Goal: Task Accomplishment & Management: Complete application form

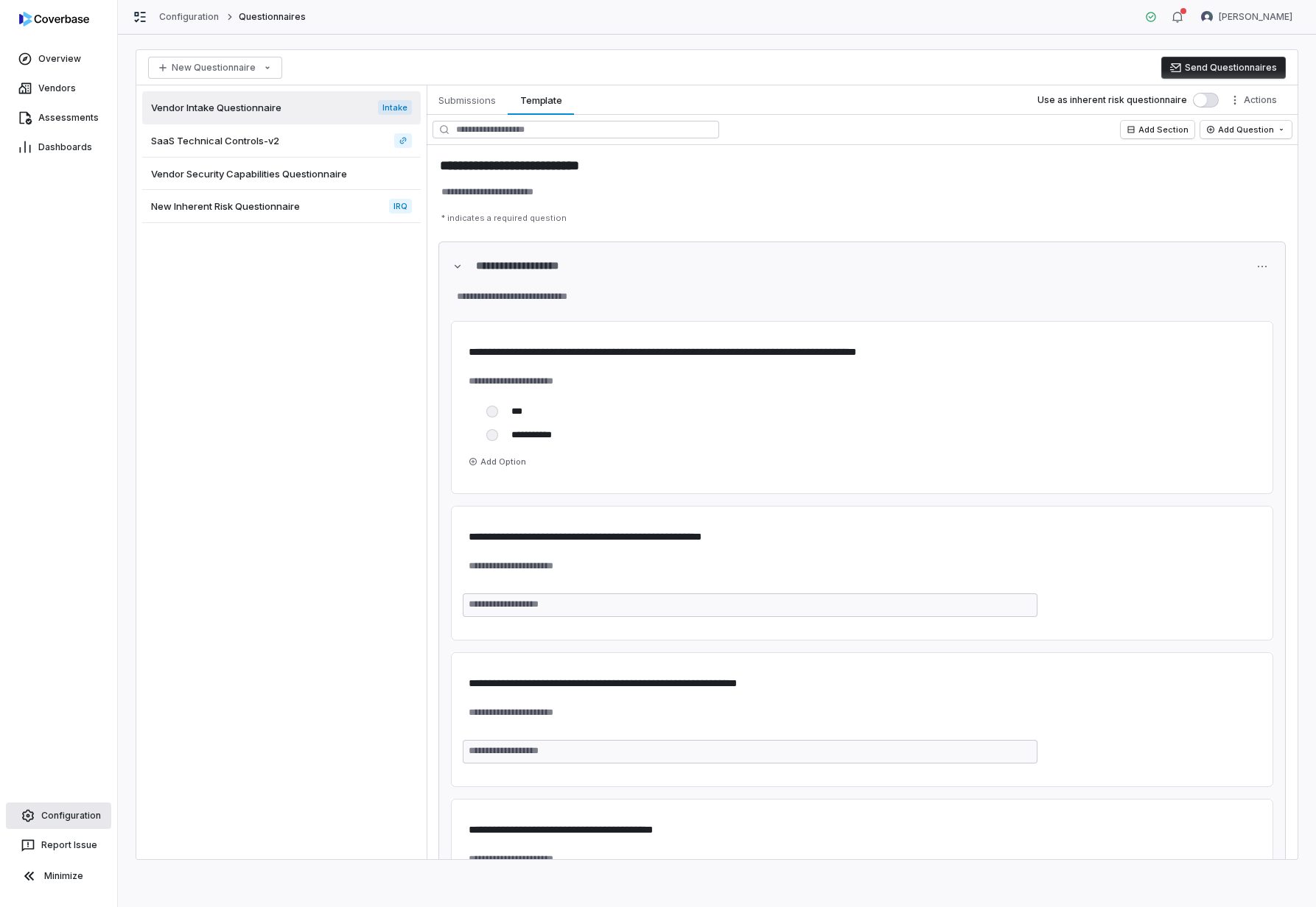
click at [75, 820] on span "Configuration" at bounding box center [70, 815] width 60 height 11
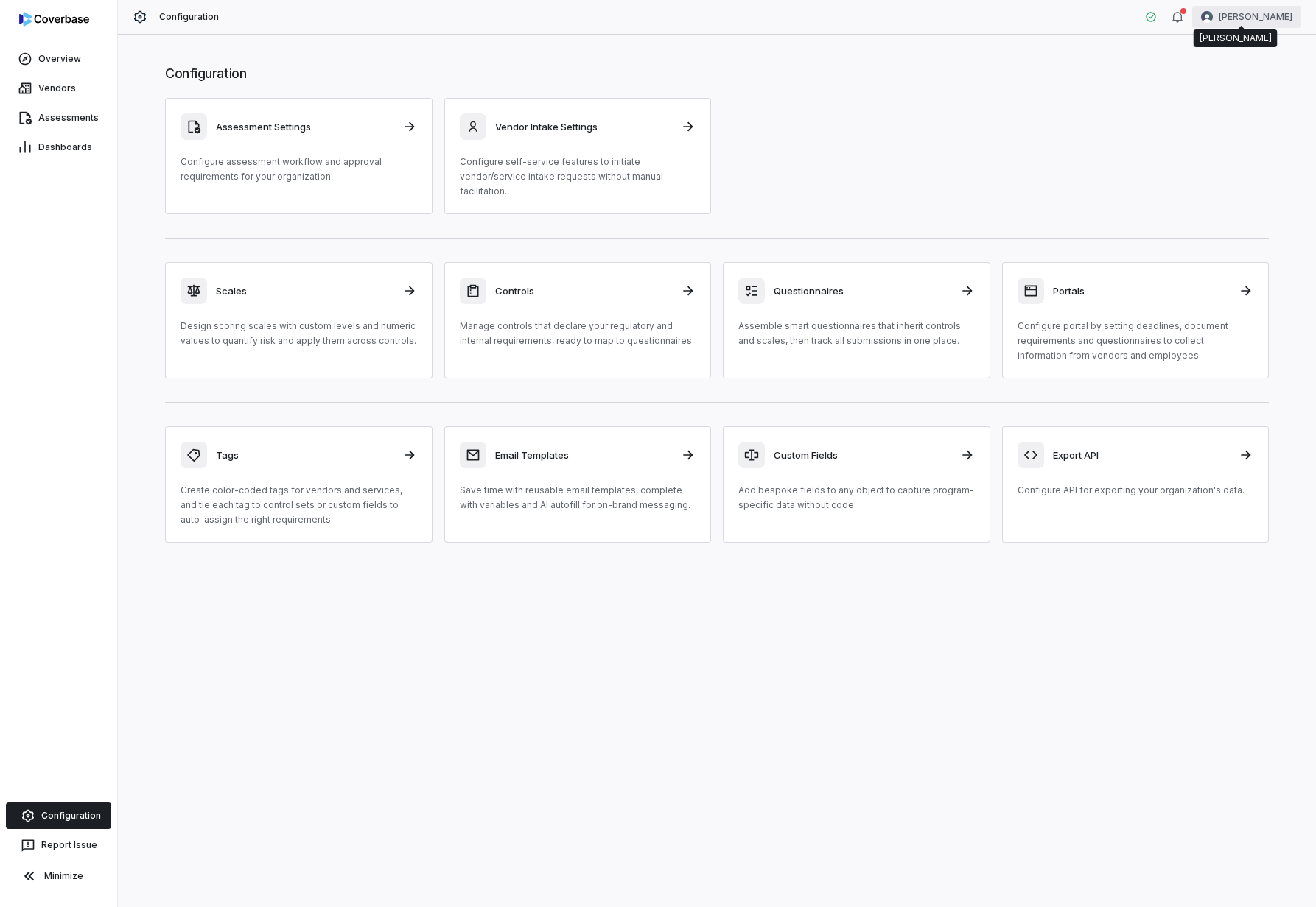
click at [1261, 15] on html "Overview Vendors Assessments Dashboards Configuration Report Issue Minimize Con…" at bounding box center [658, 454] width 1316 height 907
click at [1251, 73] on div "Organization" at bounding box center [1239, 75] width 113 height 24
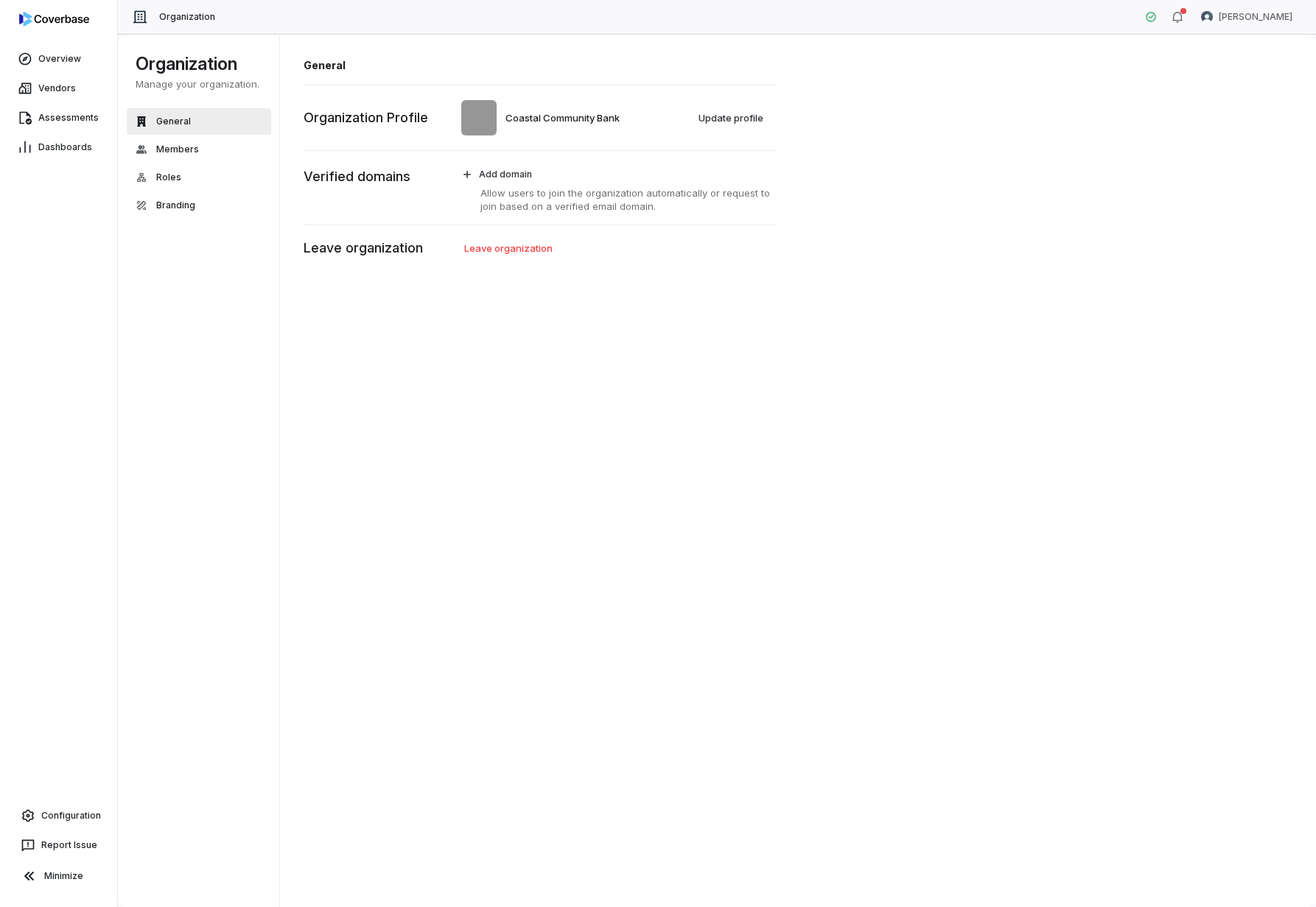
click at [606, 556] on div "General Coastal Community Bank Update profile Organization Profile Add domain A…" at bounding box center [798, 471] width 1036 height 874
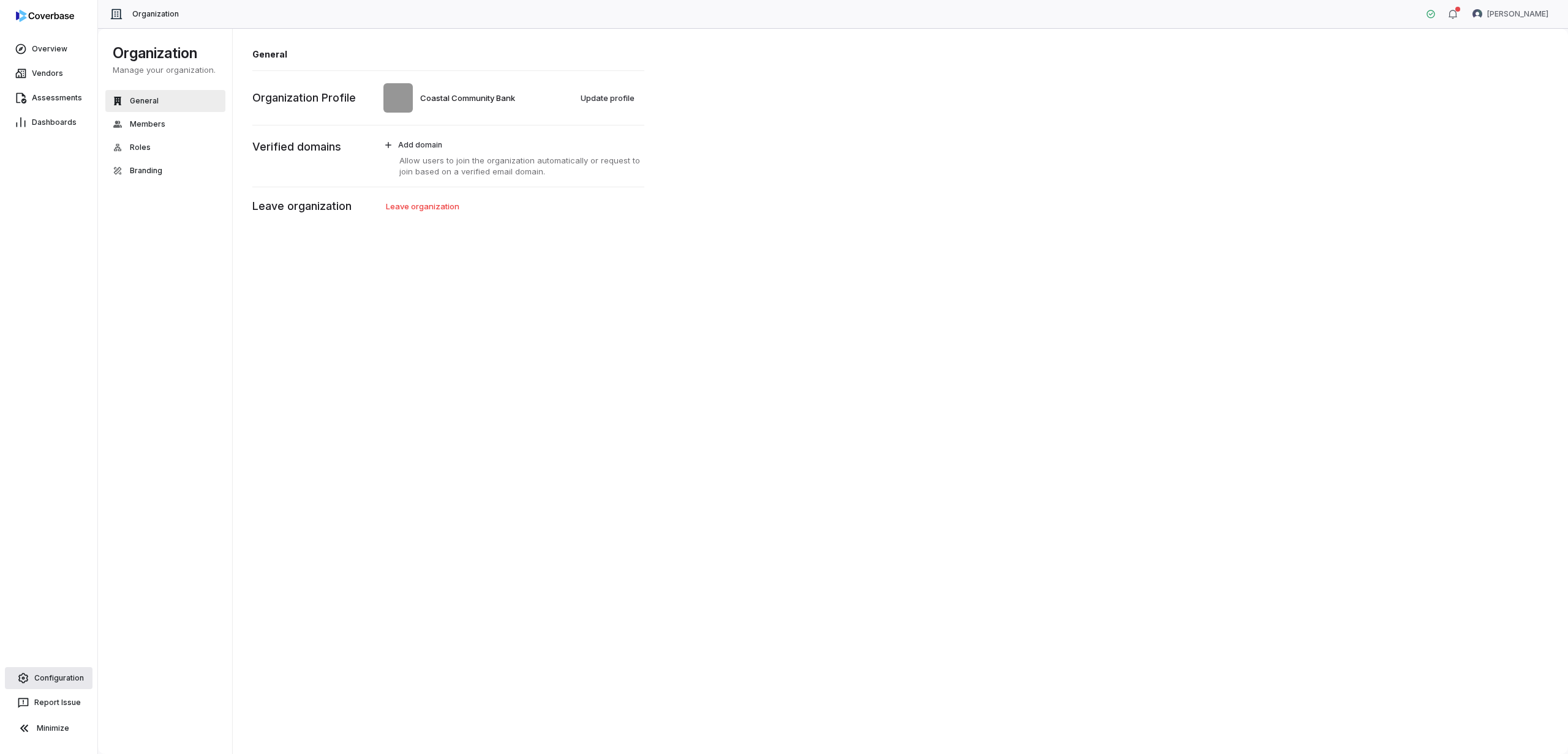
click at [42, 679] on span "Configuration" at bounding box center [58, 678] width 50 height 10
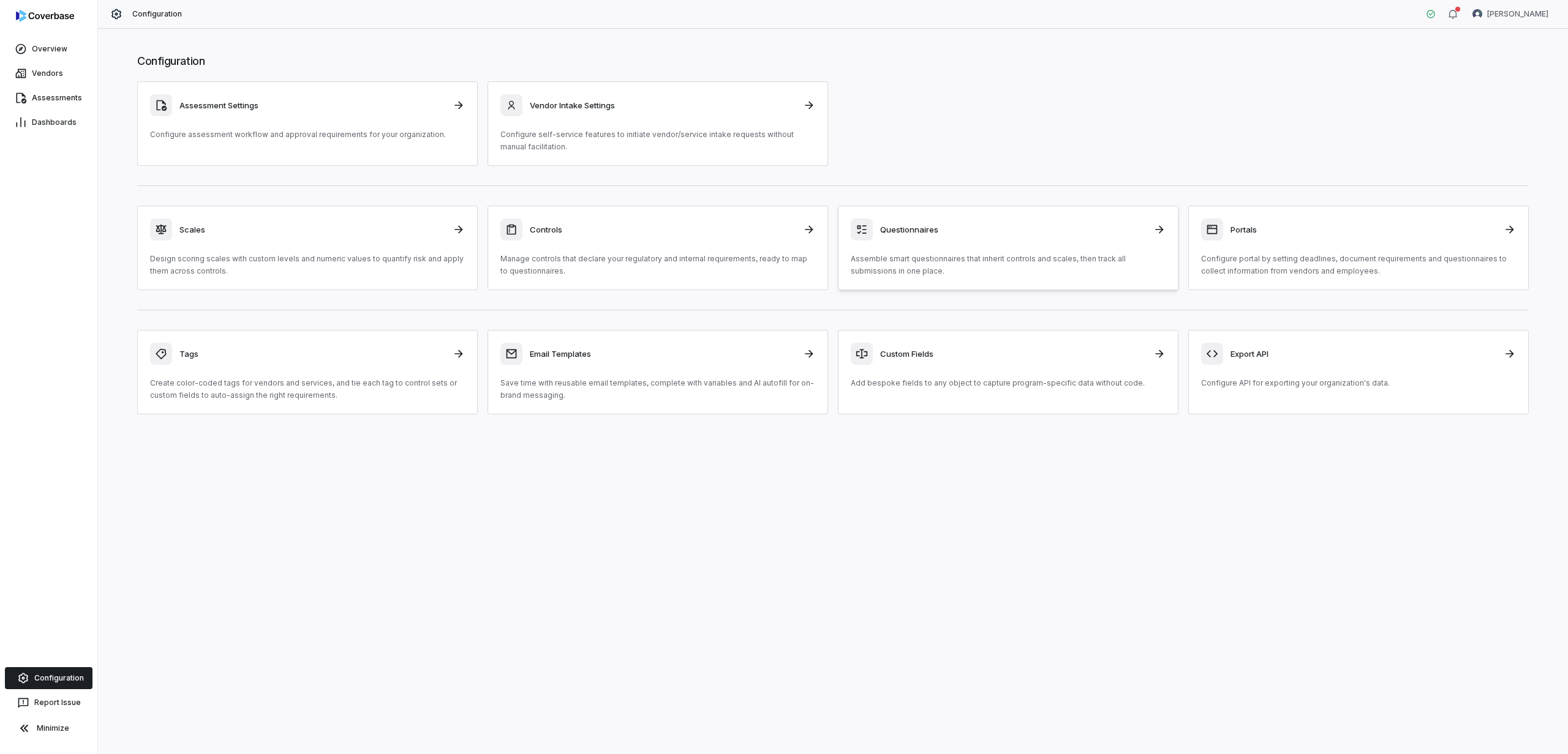
click at [963, 251] on div "Questionnaires Assemble smart questionnaires that inherit controls and scales, …" at bounding box center [1008, 248] width 315 height 59
click at [1039, 237] on div "Questionnaires" at bounding box center [1008, 230] width 315 height 22
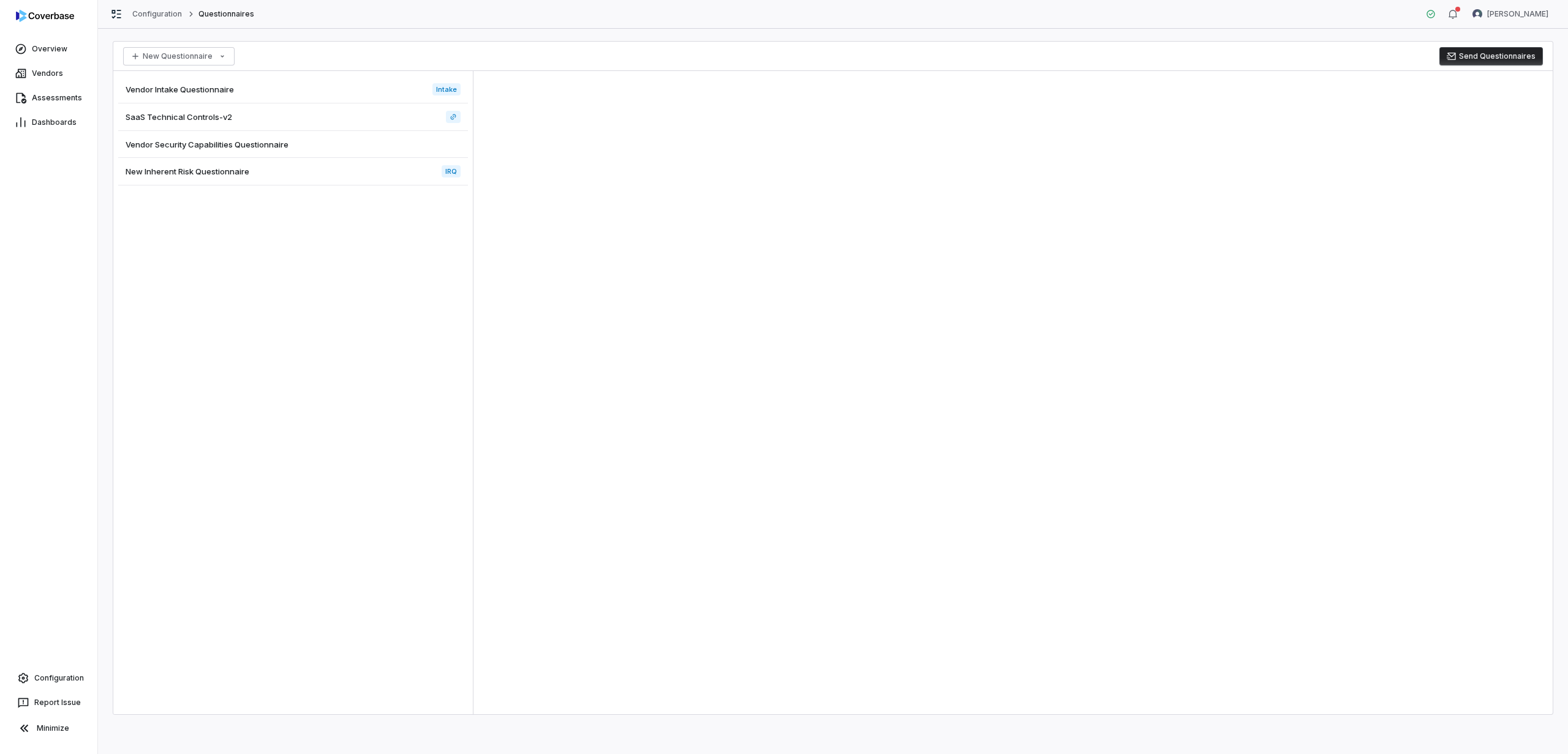
click at [209, 86] on span "Vendor Intake Questionnaire" at bounding box center [180, 89] width 109 height 11
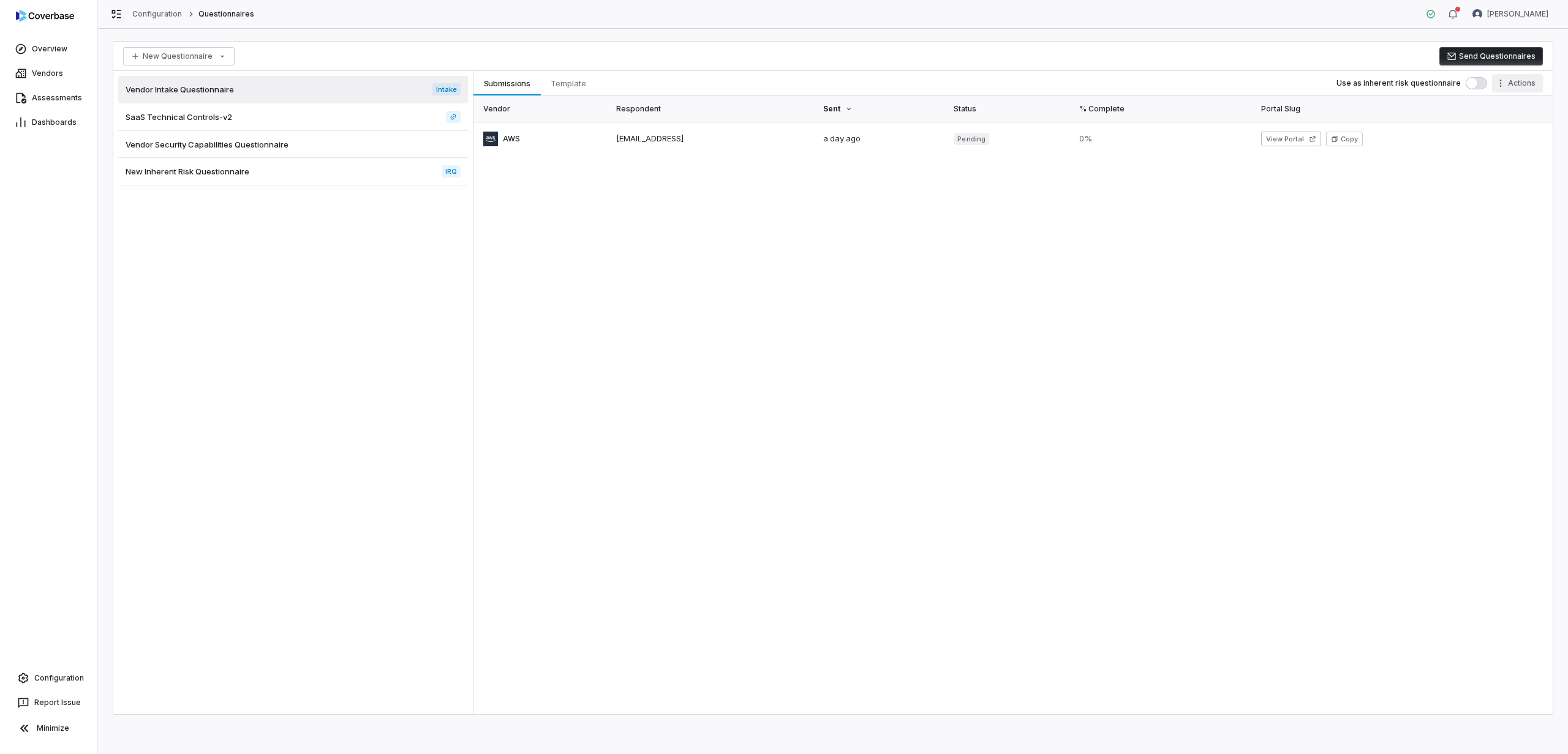
click at [1094, 84] on html "Overview Vendors Assessments Dashboards Configuration Report Issue Minimize Con…" at bounding box center [784, 377] width 1568 height 754
click at [1094, 275] on html "Overview Vendors Assessments Dashboards Configuration Report Issue Minimize Con…" at bounding box center [784, 377] width 1568 height 754
click at [69, 48] on link "Overview" at bounding box center [49, 49] width 92 height 22
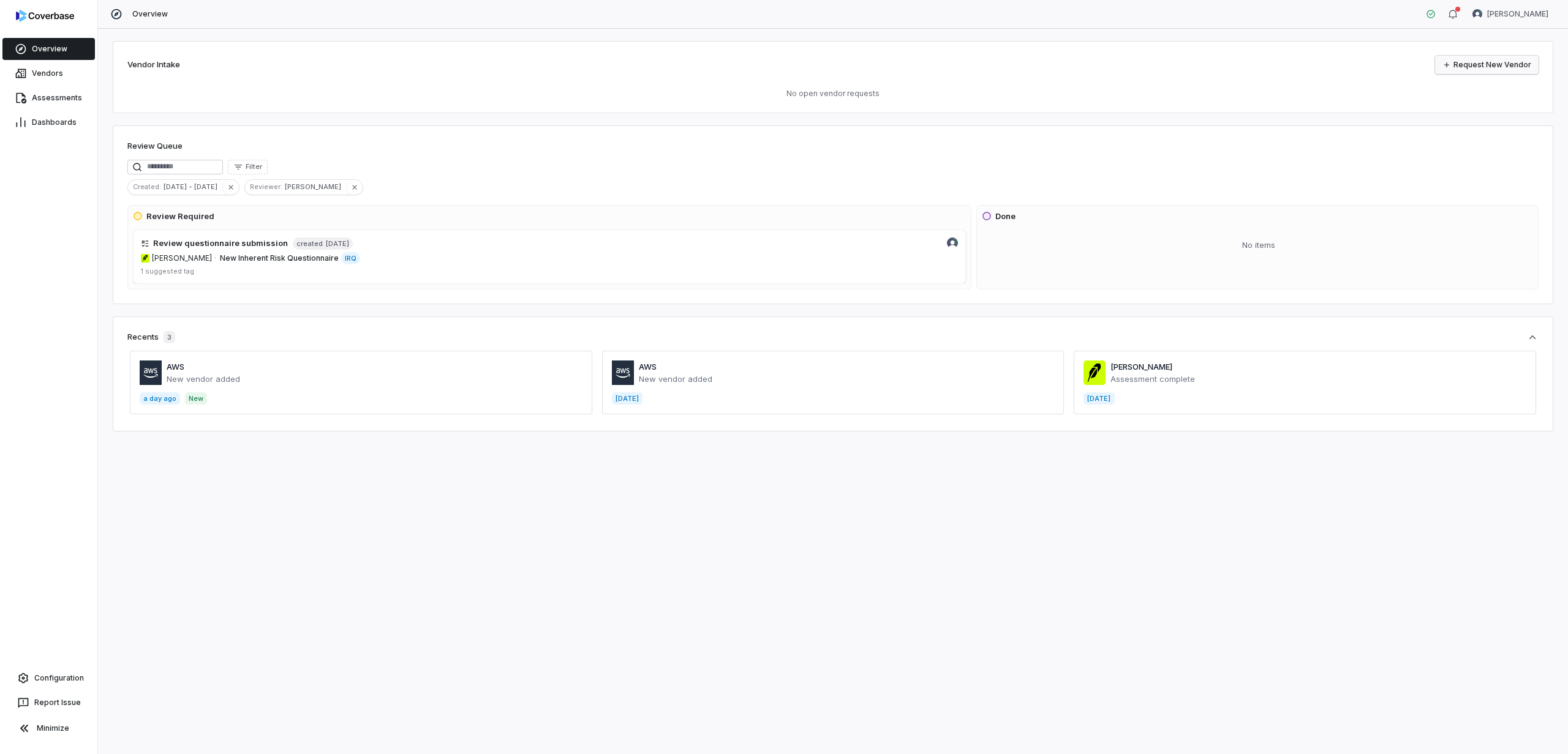
click at [1094, 65] on link "Request New Vendor" at bounding box center [1487, 65] width 103 height 18
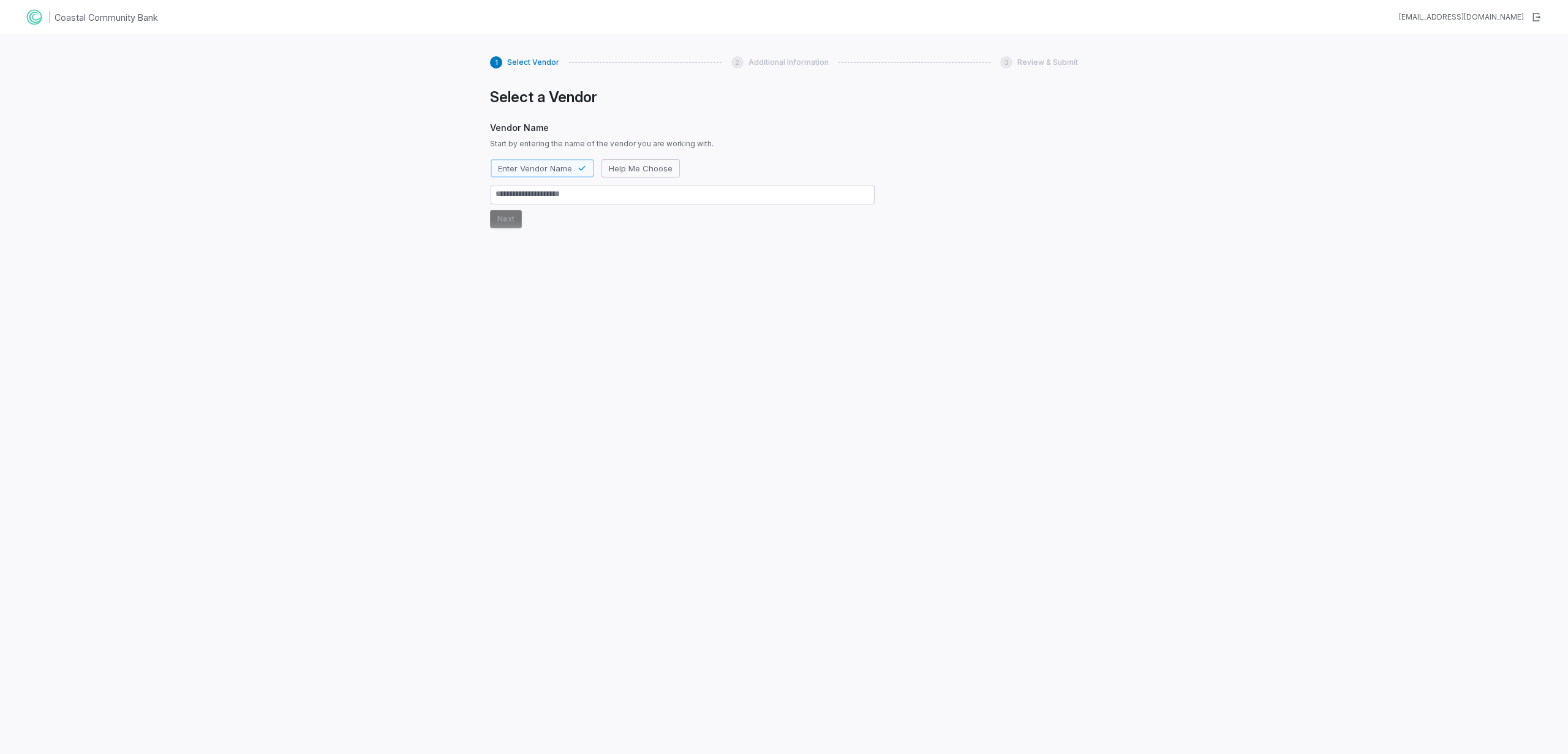
click at [232, 194] on div "1 Select Vendor 2 Additional Information 3 Review & Submit Select a Vendor Vend…" at bounding box center [784, 411] width 1568 height 754
type textarea "*"
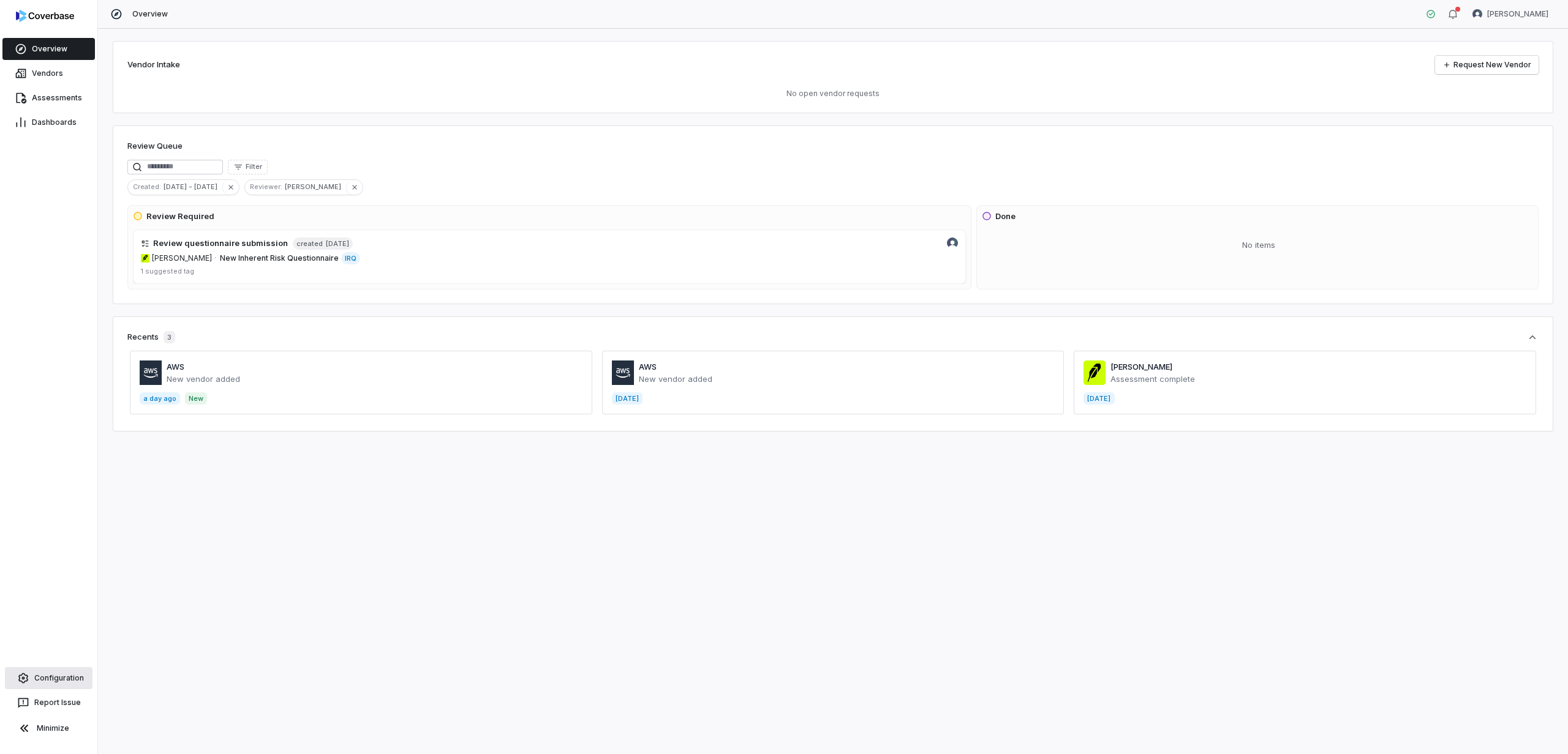
click at [65, 677] on span "Configuration" at bounding box center [58, 678] width 50 height 10
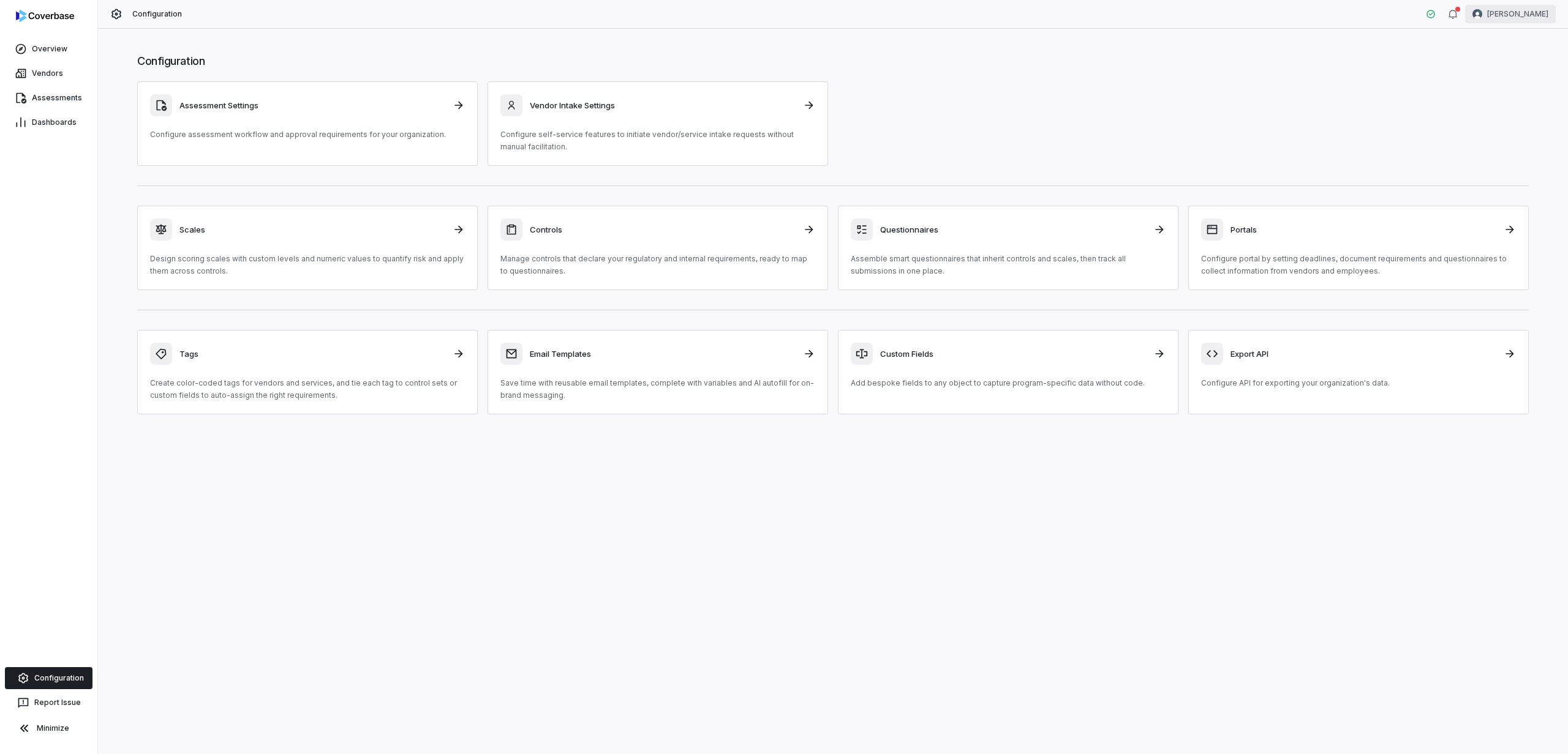
click at [1094, 9] on html "Overview Vendors Assessments Dashboards Configuration Report Issue Minimize Con…" at bounding box center [784, 377] width 1568 height 754
click at [1094, 65] on div "Organization" at bounding box center [1504, 62] width 94 height 20
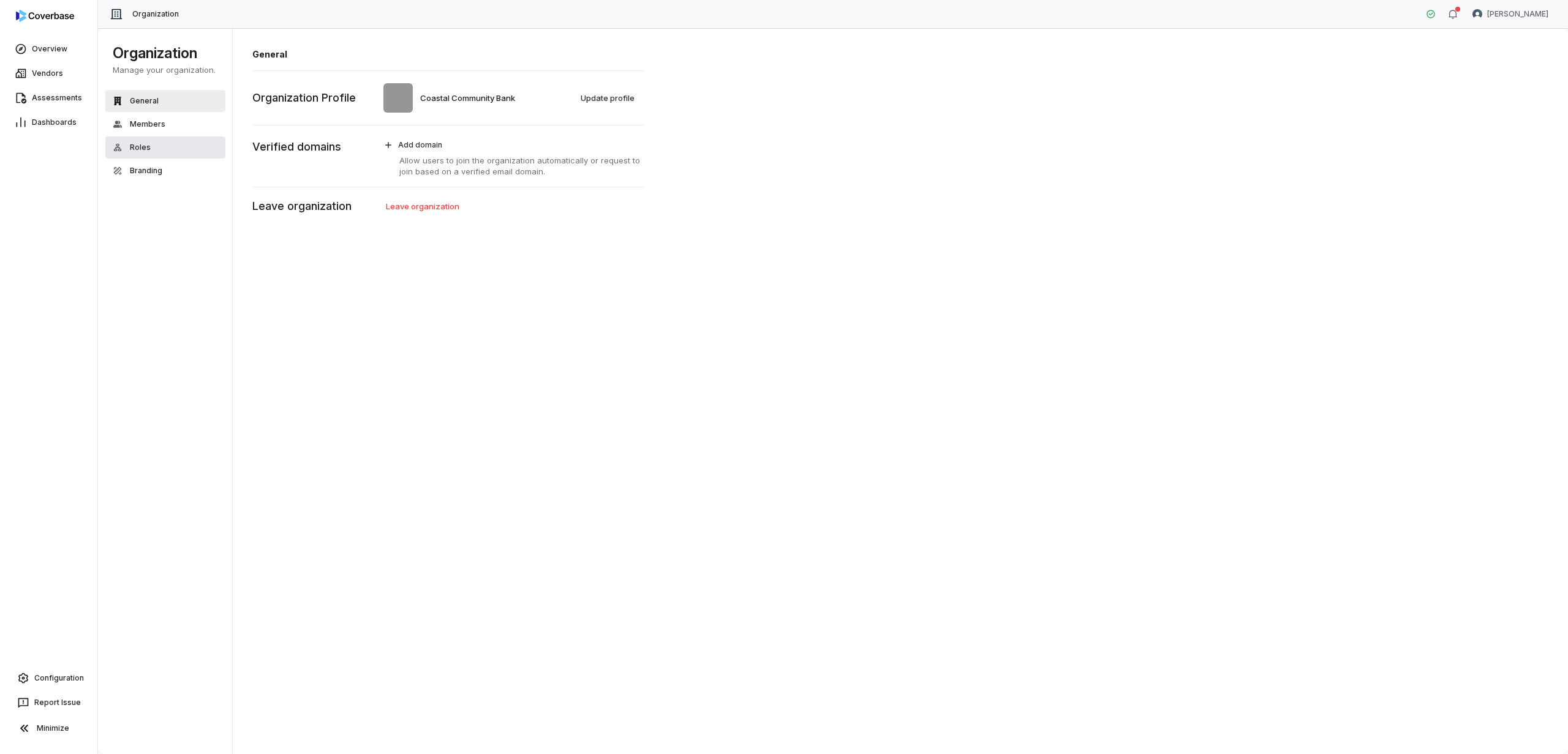
click at [150, 147] on button "Roles" at bounding box center [165, 147] width 120 height 22
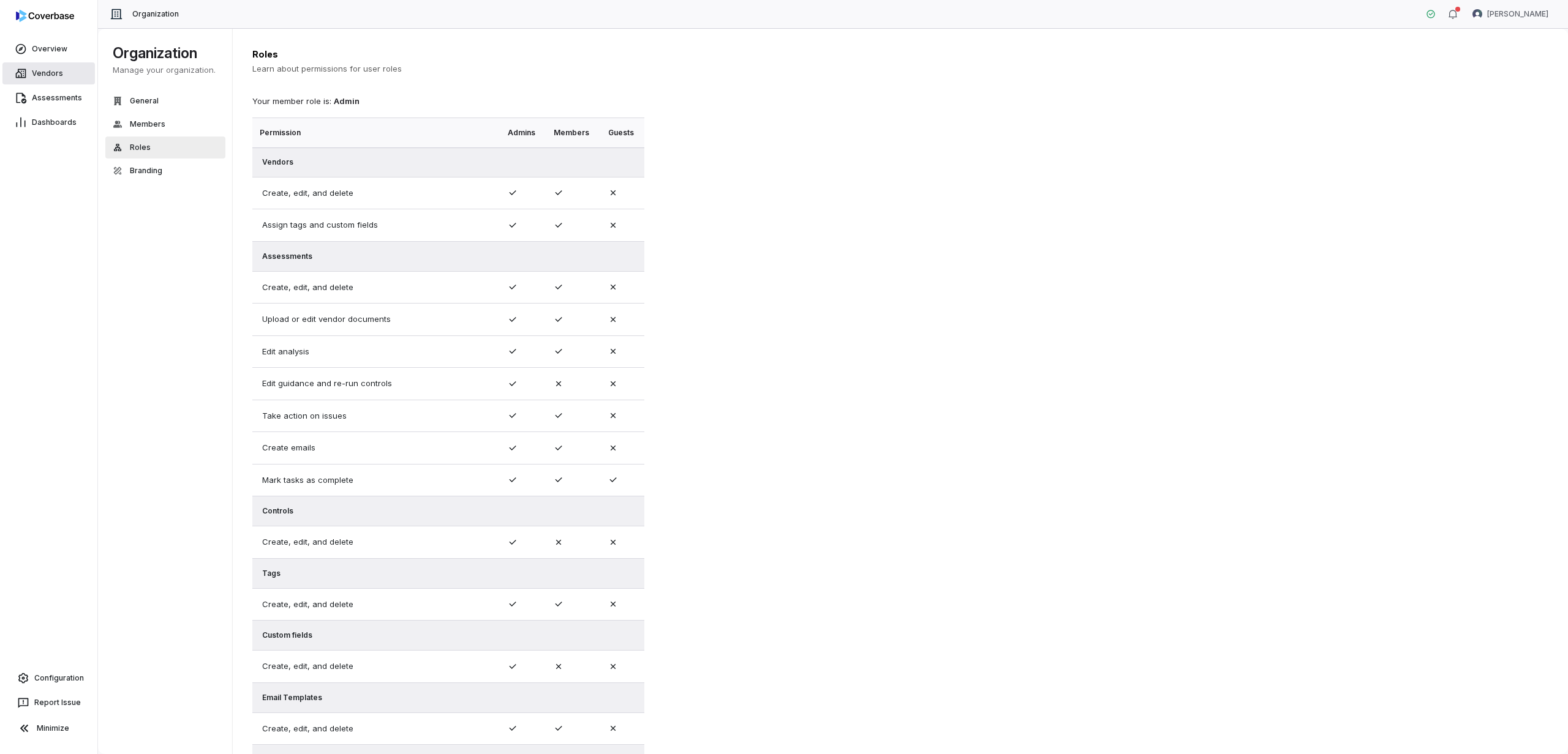
click at [55, 72] on span "Vendors" at bounding box center [48, 73] width 31 height 10
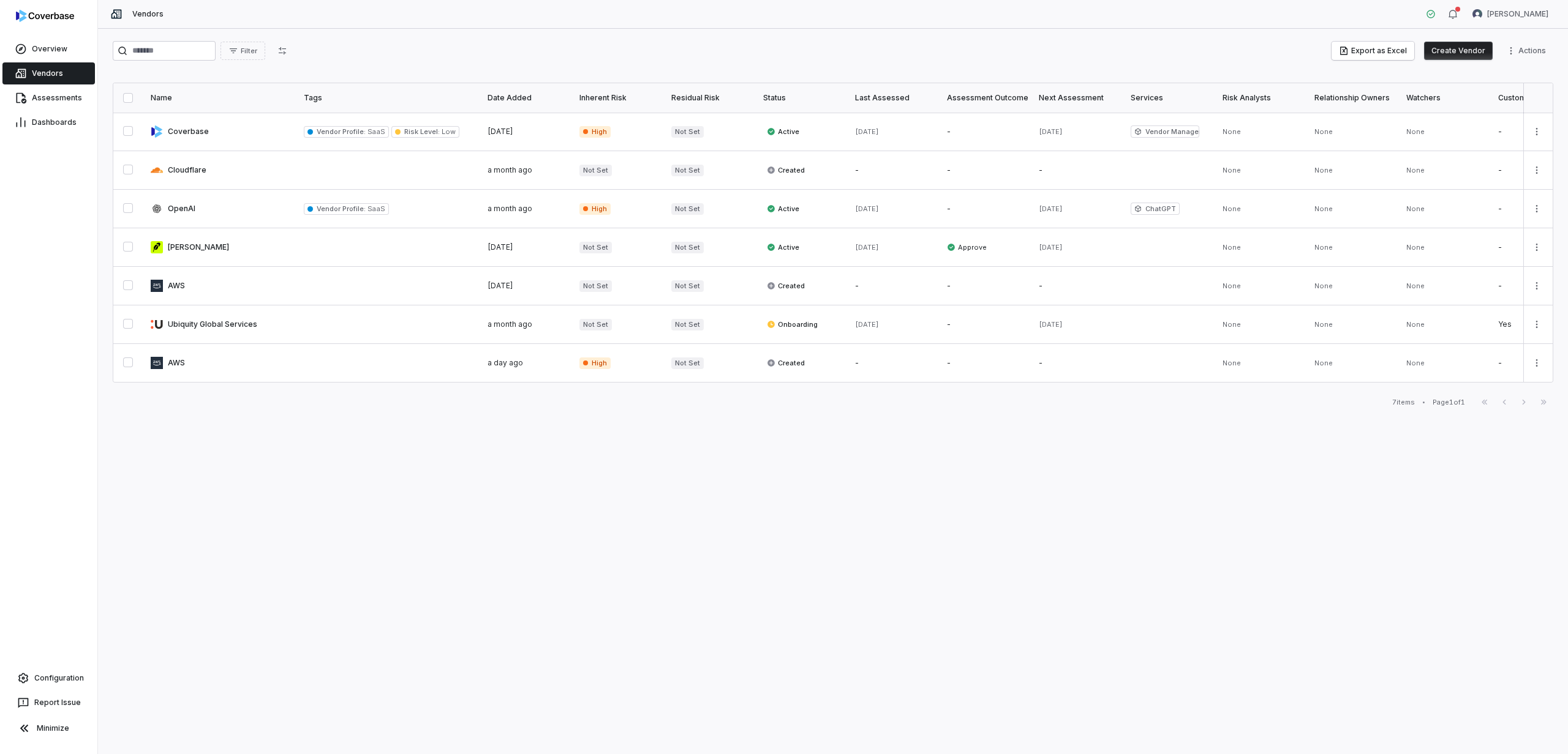
click at [865, 599] on div "Filter Export as Excel Create Vendor Actions Name Tags Date Added Inherent Risk…" at bounding box center [833, 391] width 1470 height 725
